Goal: Check status: Check status

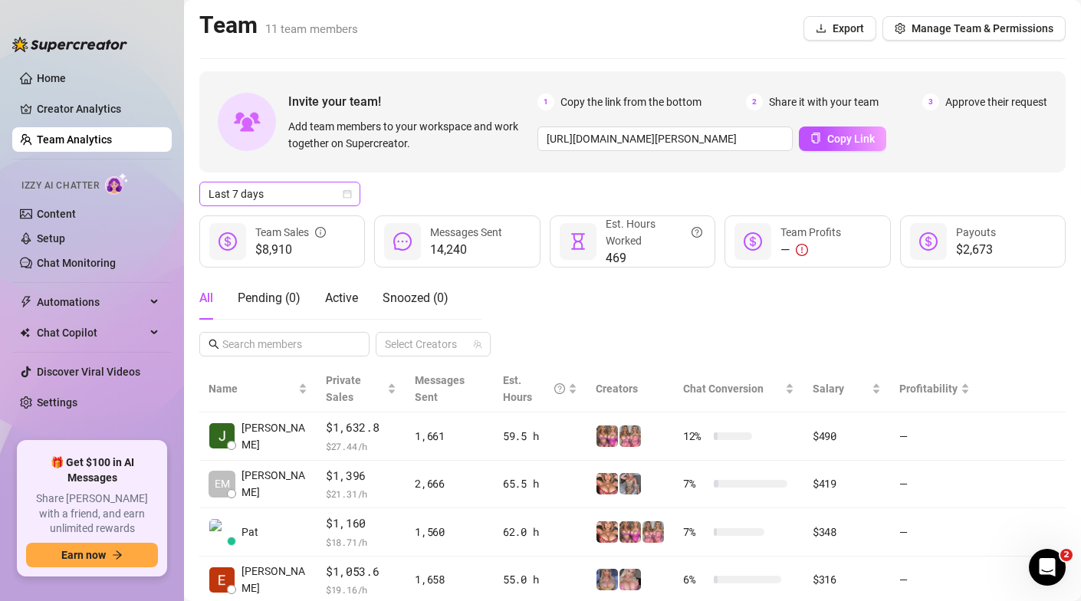
click at [343, 188] on span "Last 7 days" at bounding box center [279, 193] width 143 height 23
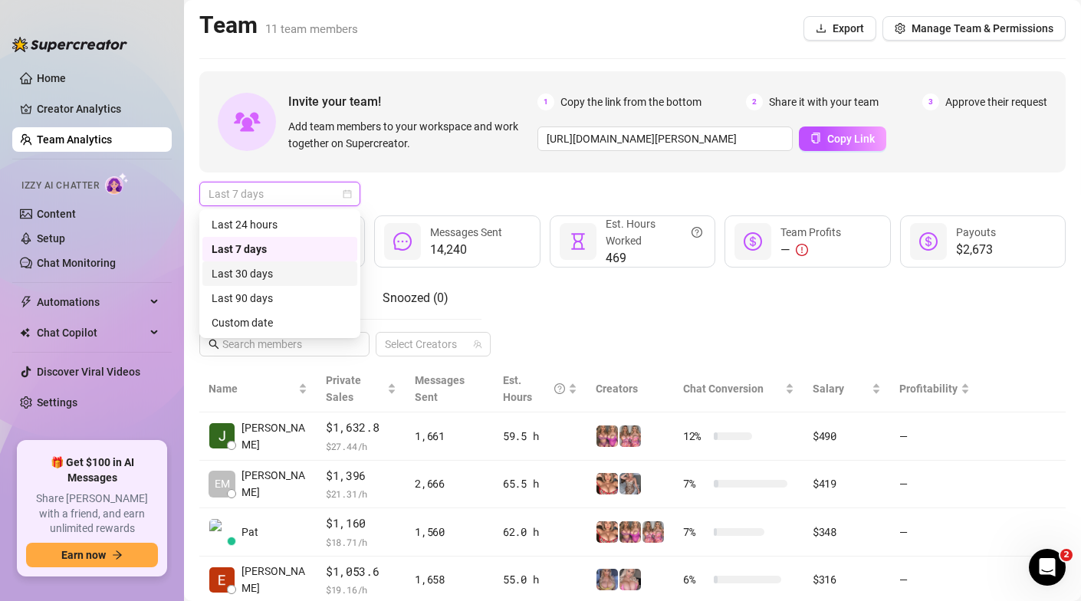
click at [281, 273] on div "Last 30 days" at bounding box center [280, 273] width 136 height 17
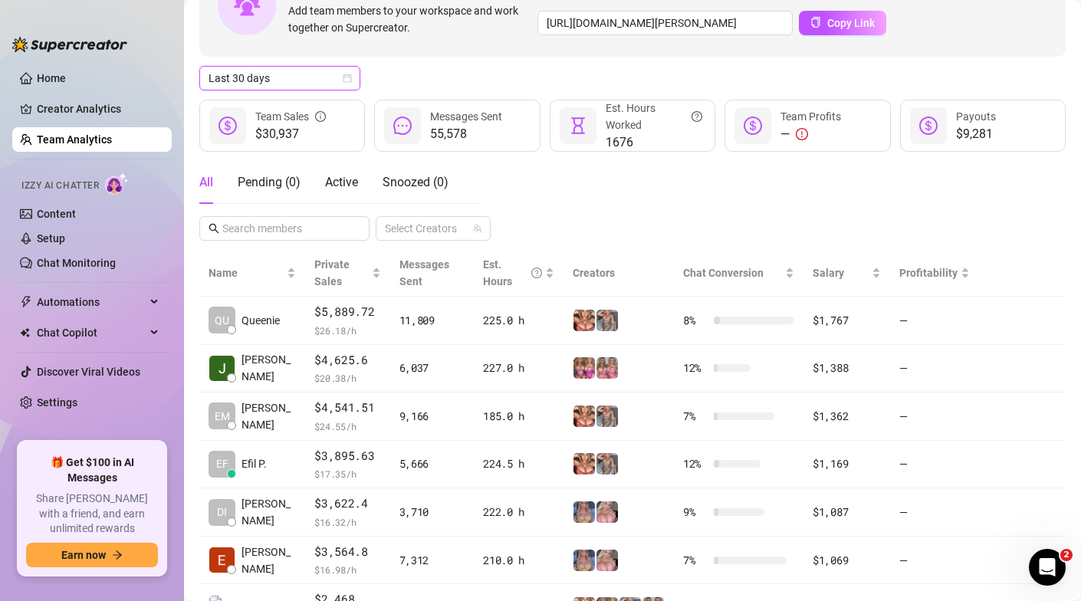
scroll to position [113, 0]
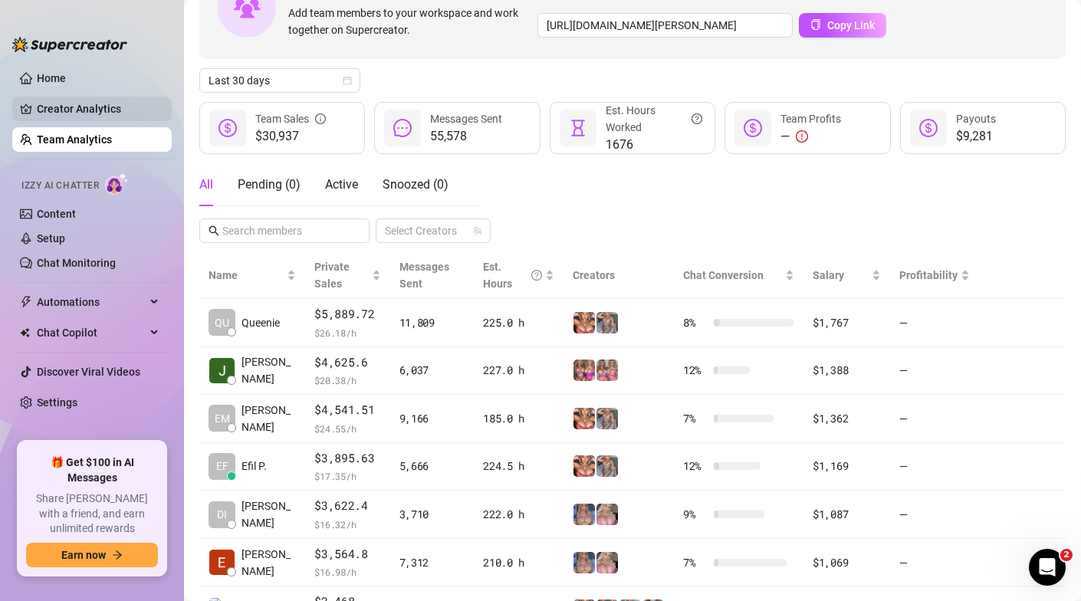
click at [107, 111] on link "Creator Analytics" at bounding box center [98, 109] width 123 height 25
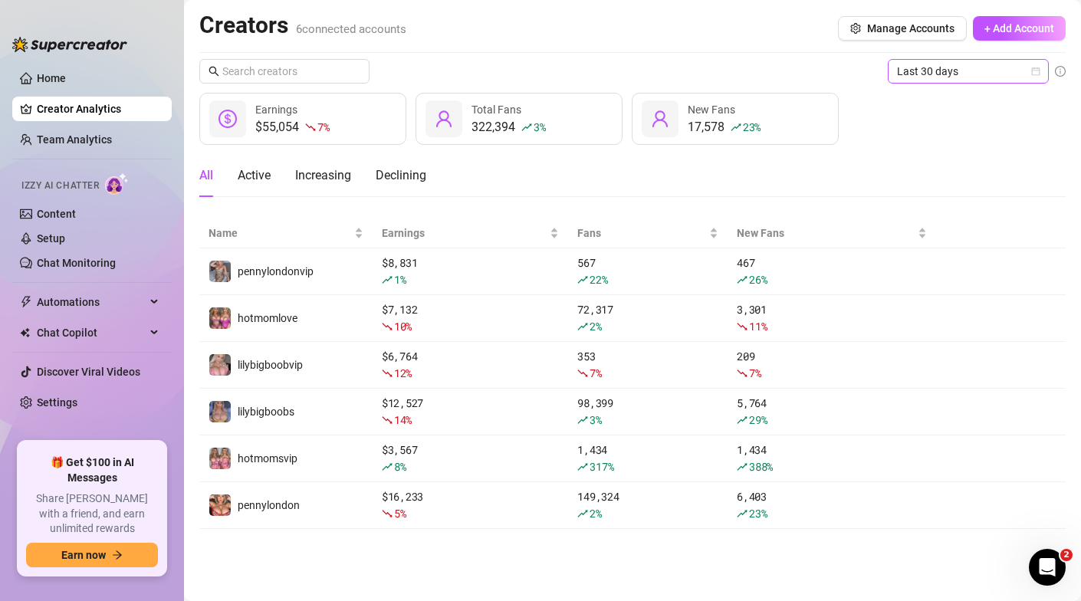
click at [1039, 70] on icon "calendar" at bounding box center [1036, 71] width 8 height 8
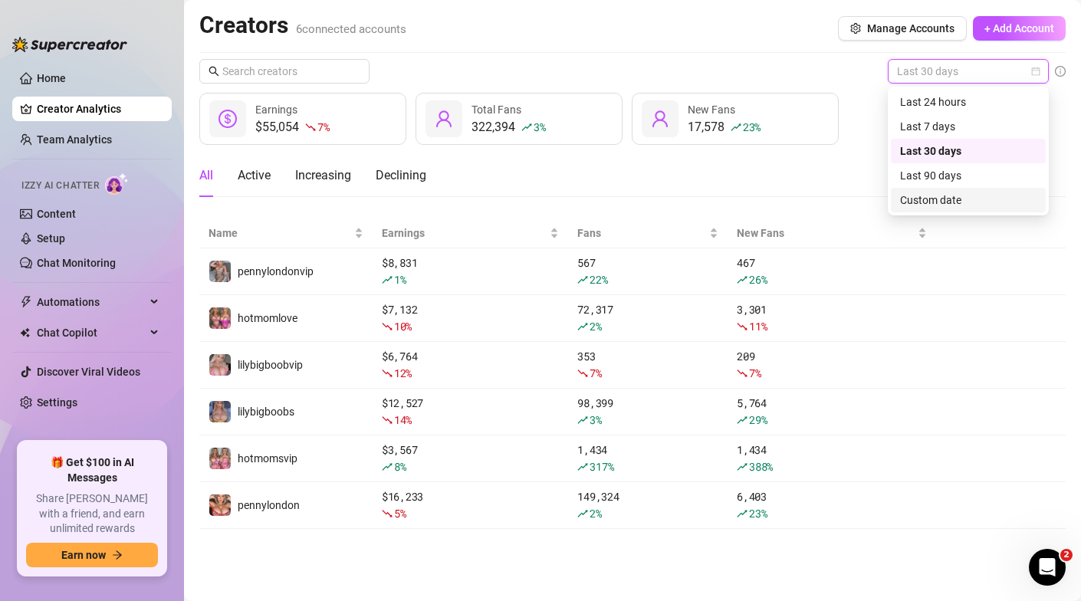
click at [960, 202] on div "Custom date" at bounding box center [968, 200] width 136 height 17
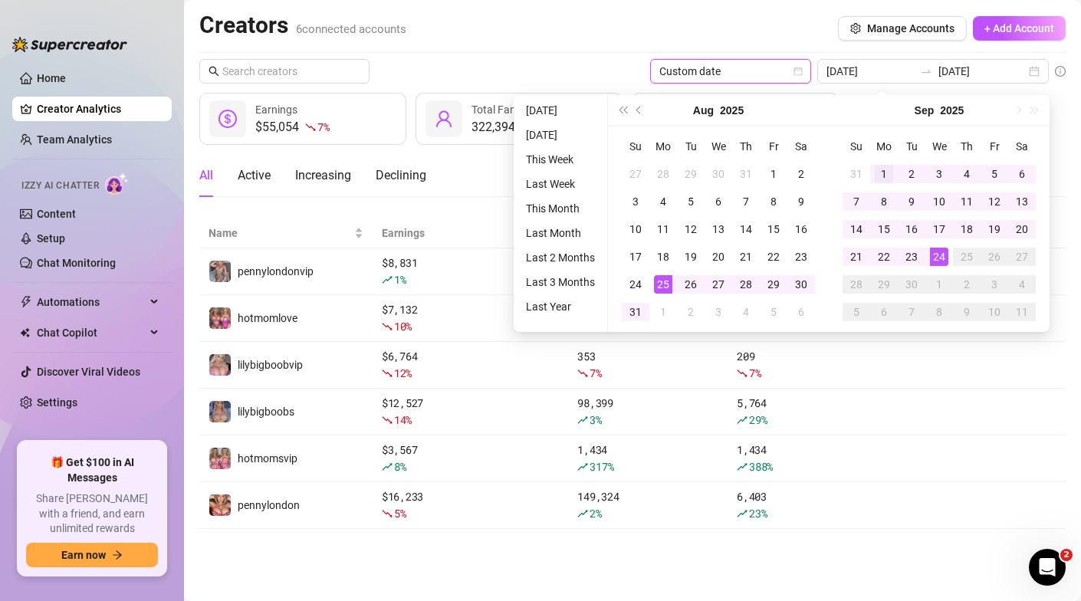
type input "[DATE]"
click at [883, 176] on div "1" at bounding box center [884, 174] width 18 height 18
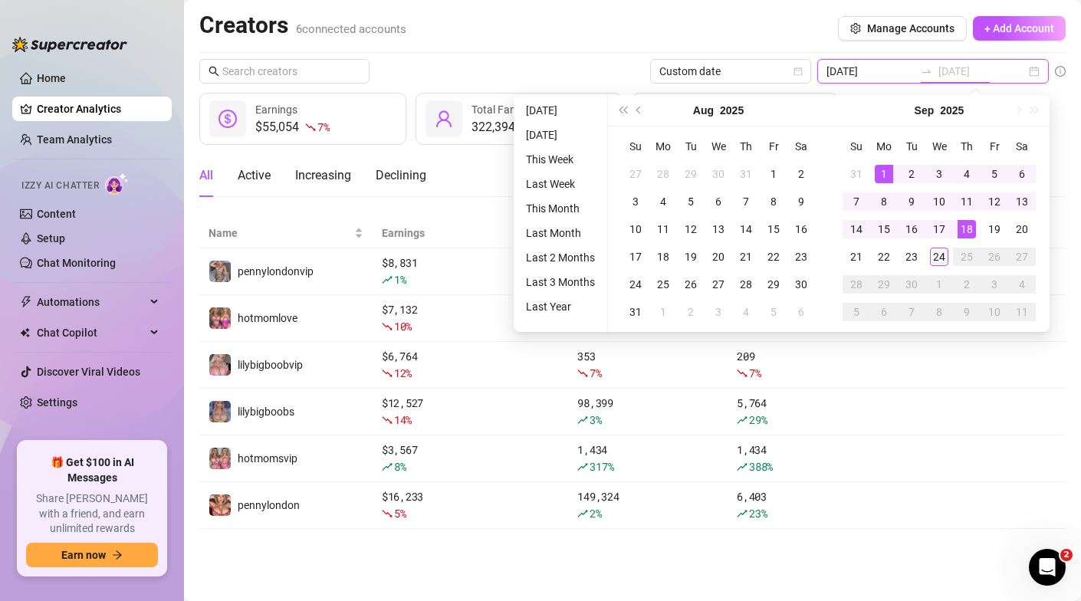
type input "[DATE]"
click at [940, 256] on div "24" at bounding box center [939, 257] width 18 height 18
